Goal: Use online tool/utility: Utilize a website feature to perform a specific function

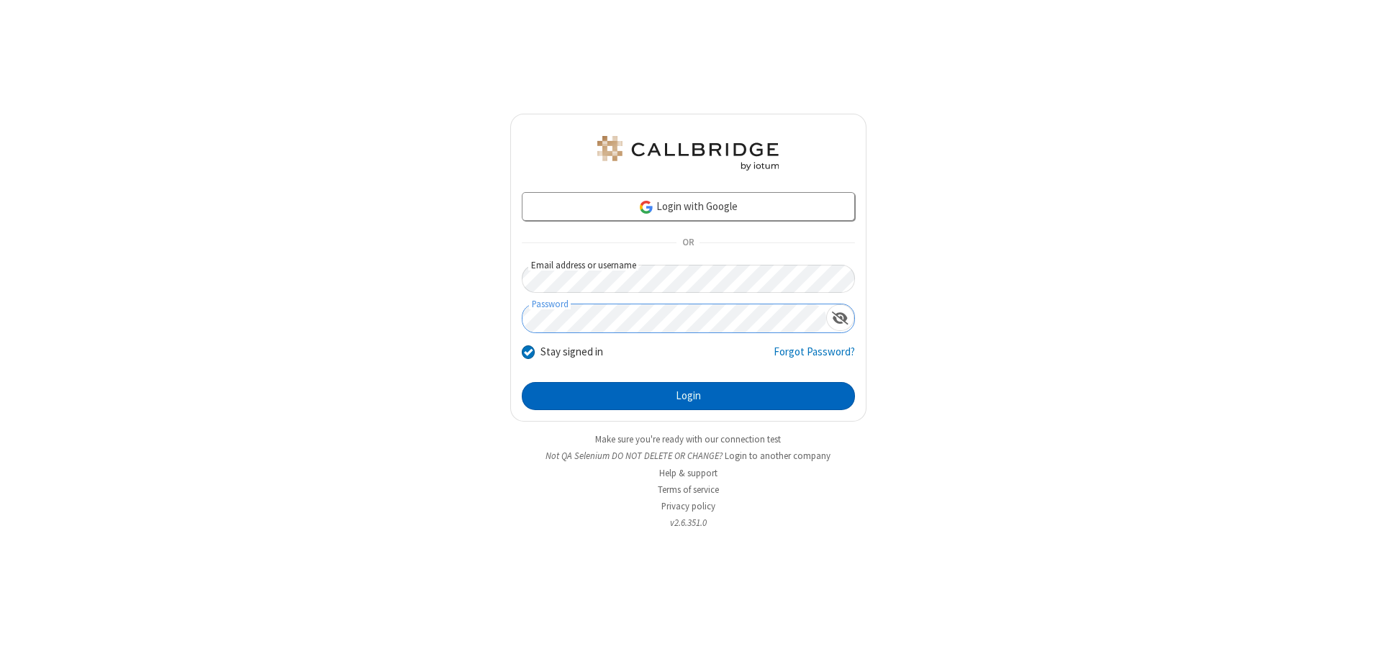
click at [688, 396] on button "Login" at bounding box center [688, 396] width 333 height 29
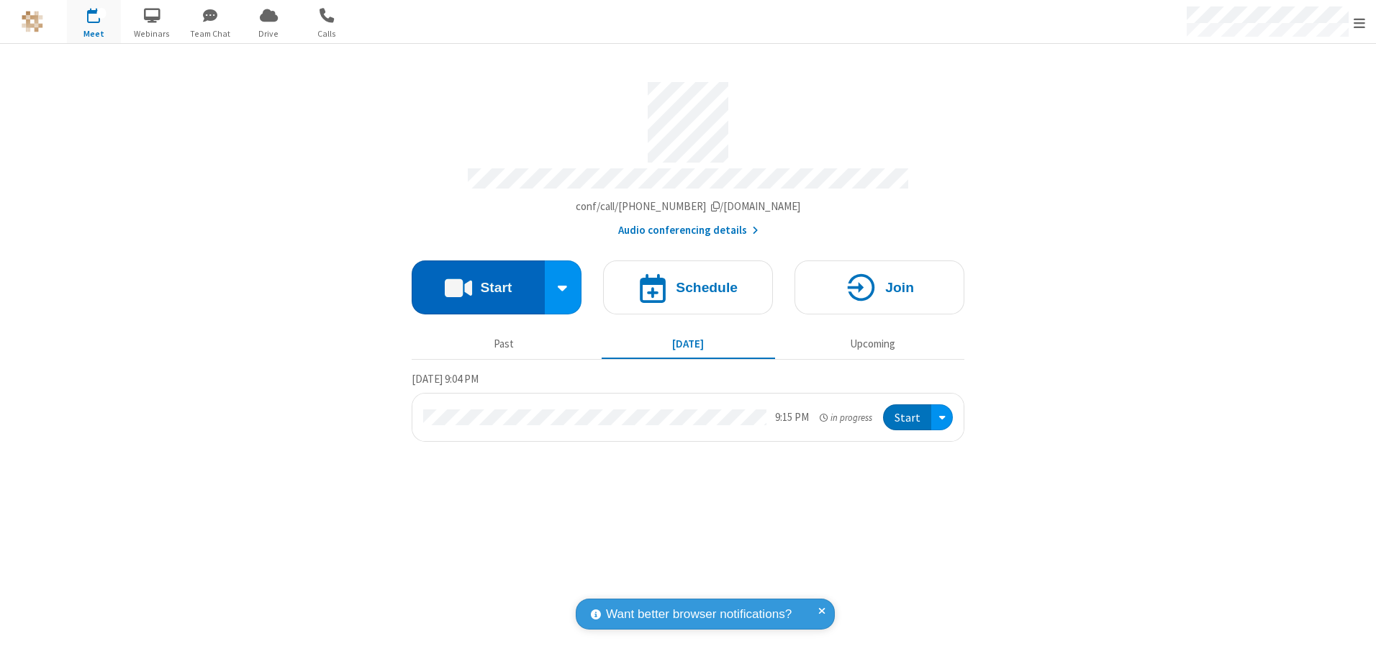
click at [478, 282] on button "Start" at bounding box center [478, 287] width 133 height 54
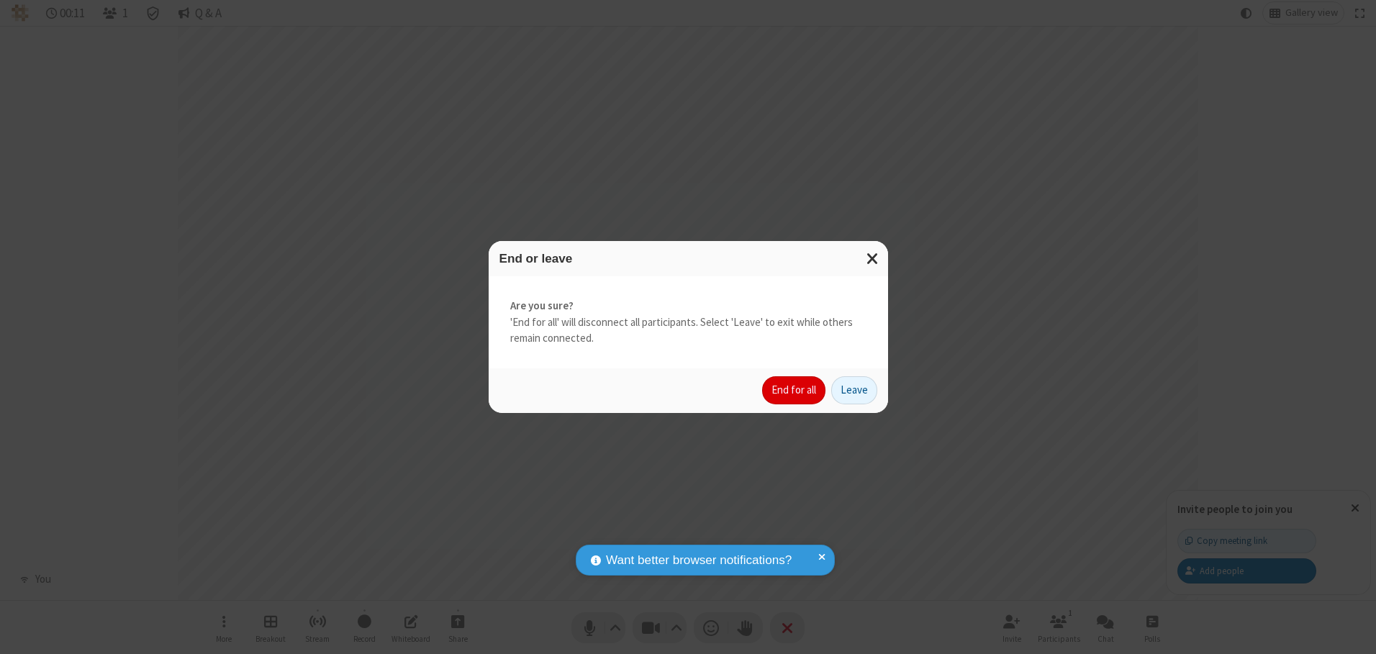
click at [794, 390] on button "End for all" at bounding box center [793, 390] width 63 height 29
